Goal: Information Seeking & Learning: Check status

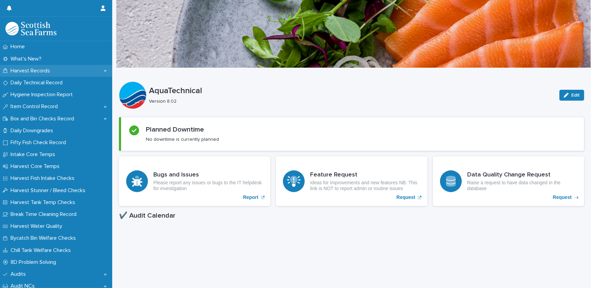
click at [35, 68] on p "Harvest Records" at bounding box center [32, 71] width 48 height 6
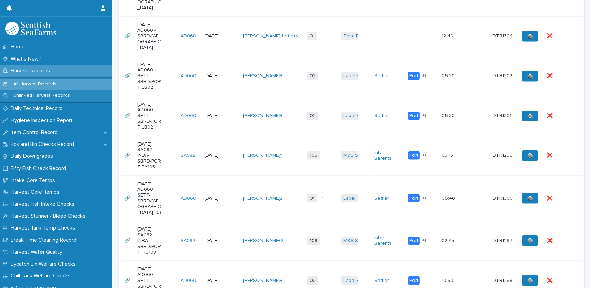
scroll to position [463, 0]
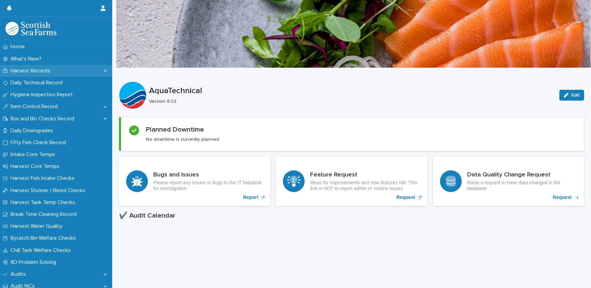
click at [28, 69] on p "Harvest Records" at bounding box center [32, 71] width 48 height 6
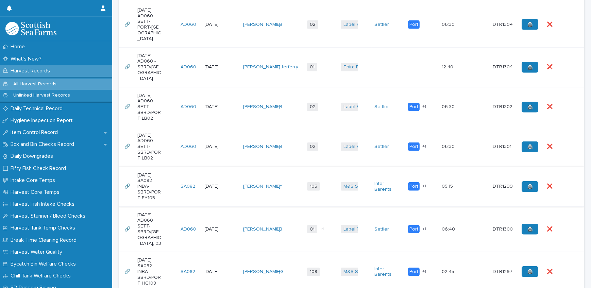
scroll to position [525, 0]
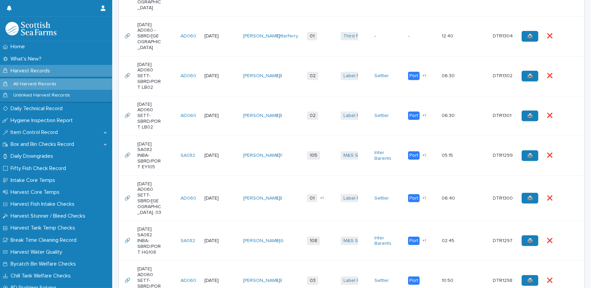
click at [146, 215] on p "[DATE] AD060 SETT-SBRD/[GEOGRAPHIC_DATA], 03" at bounding box center [149, 198] width 24 height 34
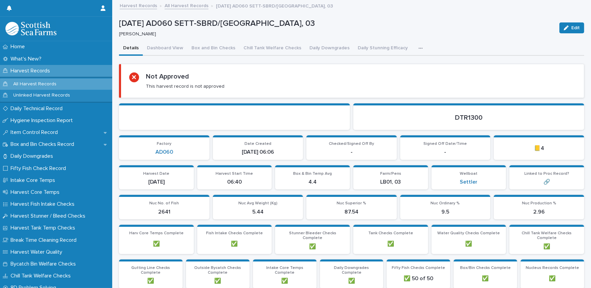
click at [418, 48] on icon "button" at bounding box center [420, 48] width 4 height 5
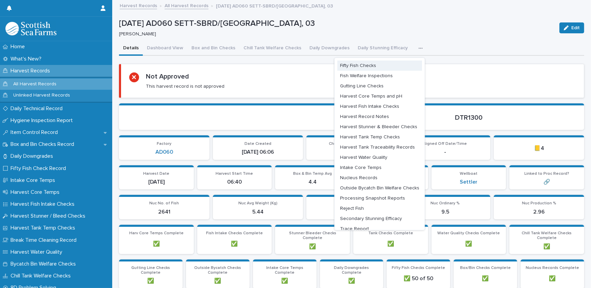
click at [365, 65] on span "Fifty Fish Checks" at bounding box center [358, 65] width 36 height 5
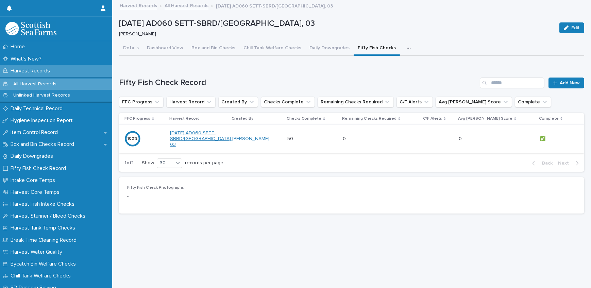
click at [191, 139] on link "[DATE] AD060 SETT-SBRD/[GEOGRAPHIC_DATA], 03" at bounding box center [201, 138] width 62 height 17
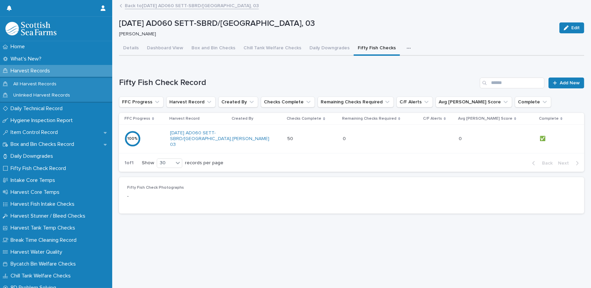
click at [136, 139] on div "100 %" at bounding box center [132, 138] width 16 height 5
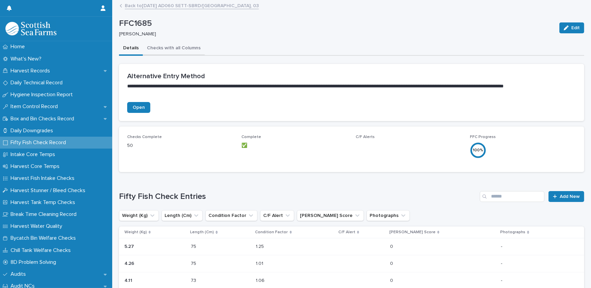
click at [163, 47] on button "Checks with all Columns" at bounding box center [174, 48] width 62 height 14
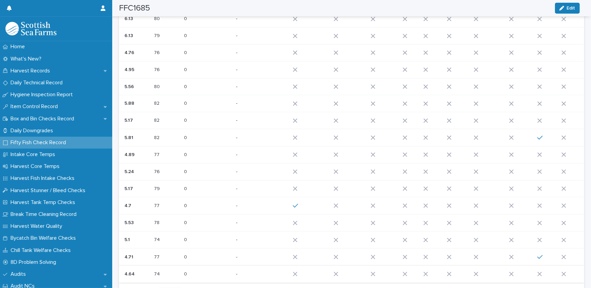
scroll to position [391, 0]
click at [575, 269] on icon "button" at bounding box center [576, 272] width 3 height 6
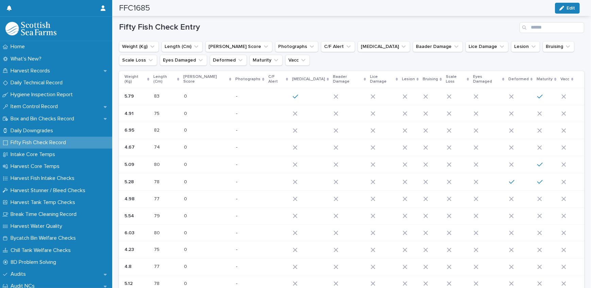
scroll to position [0, 0]
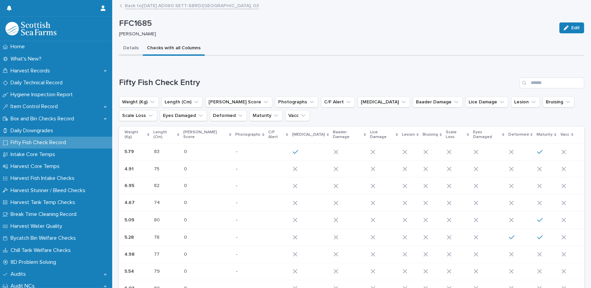
click at [128, 47] on button "Details" at bounding box center [131, 48] width 24 height 14
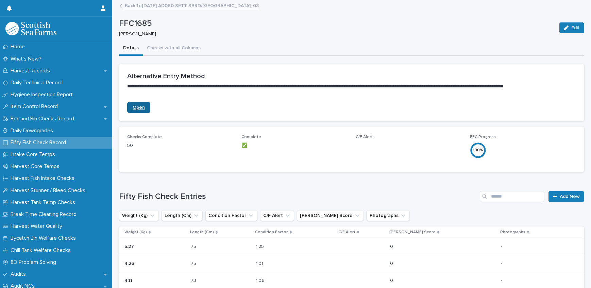
click at [140, 104] on link "Open" at bounding box center [138, 107] width 23 height 11
click at [476, 148] on div "100 %" at bounding box center [478, 150] width 16 height 7
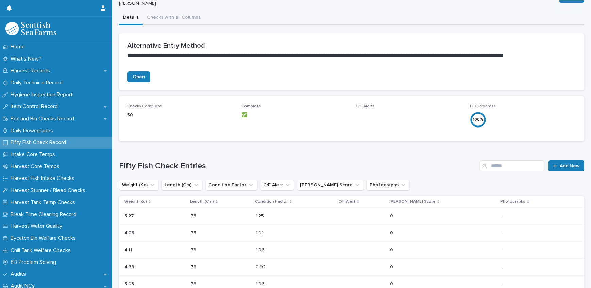
scroll to position [92, 0]
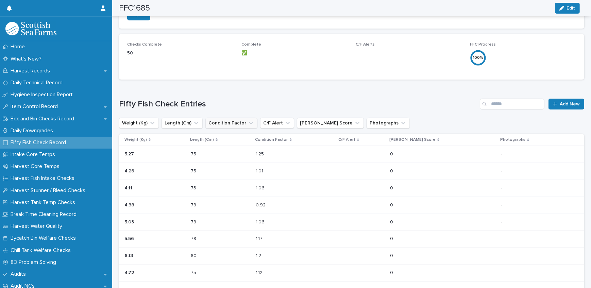
click at [231, 119] on button "Condition Factor" at bounding box center [231, 123] width 52 height 11
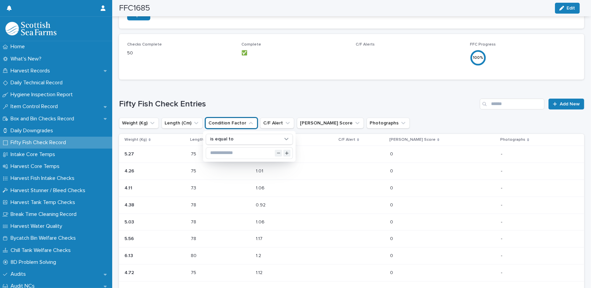
click at [231, 119] on button "Condition Factor" at bounding box center [231, 123] width 52 height 11
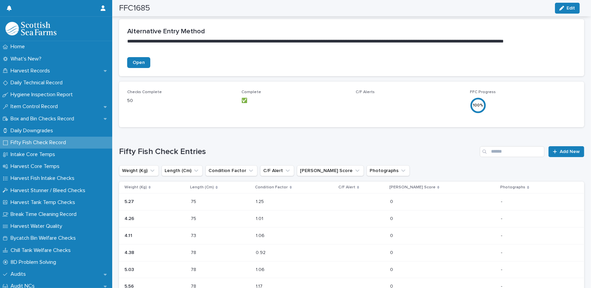
scroll to position [0, 0]
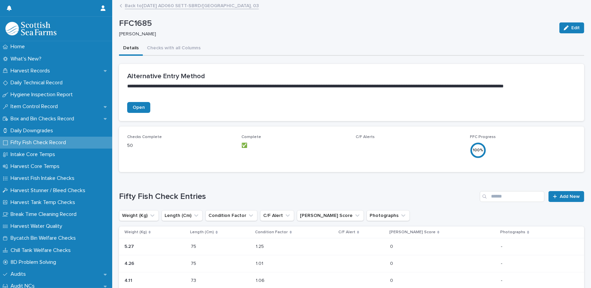
click at [40, 144] on p "Fifty Fish Check Record" at bounding box center [40, 142] width 64 height 6
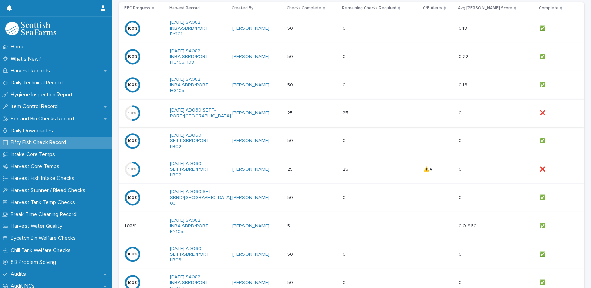
scroll to position [370, 0]
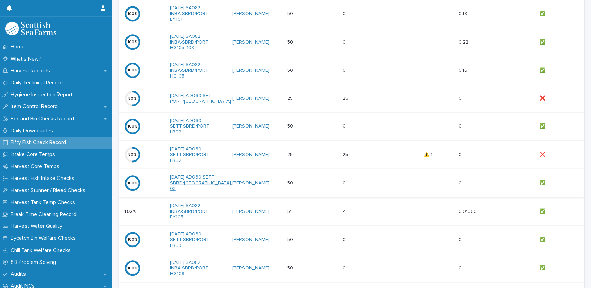
click at [192, 187] on link "[DATE] AD060 SETT-SBRD/[GEOGRAPHIC_DATA], 03" at bounding box center [201, 182] width 62 height 17
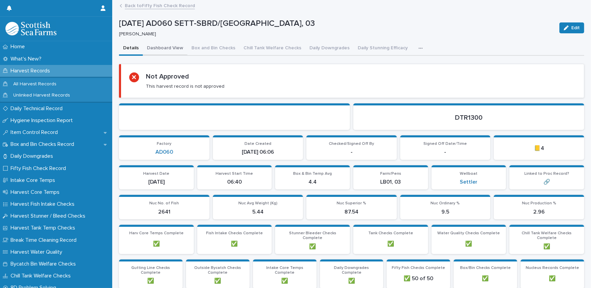
click at [169, 45] on button "Dashboard View" at bounding box center [165, 48] width 45 height 14
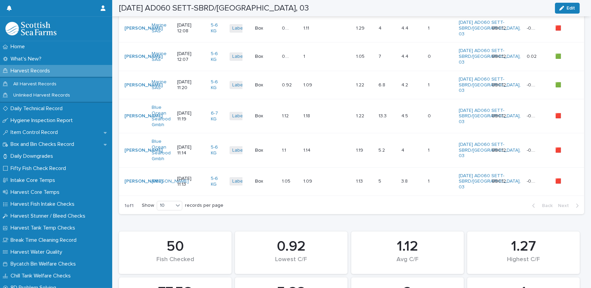
scroll to position [309, 0]
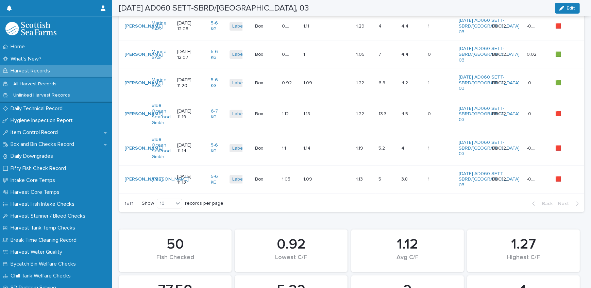
click at [0, 17] on html "Home What's New? Harvest Records All Harvest Records Unlinked Harvest Records D…" at bounding box center [295, 144] width 591 height 288
